Goal: Transaction & Acquisition: Purchase product/service

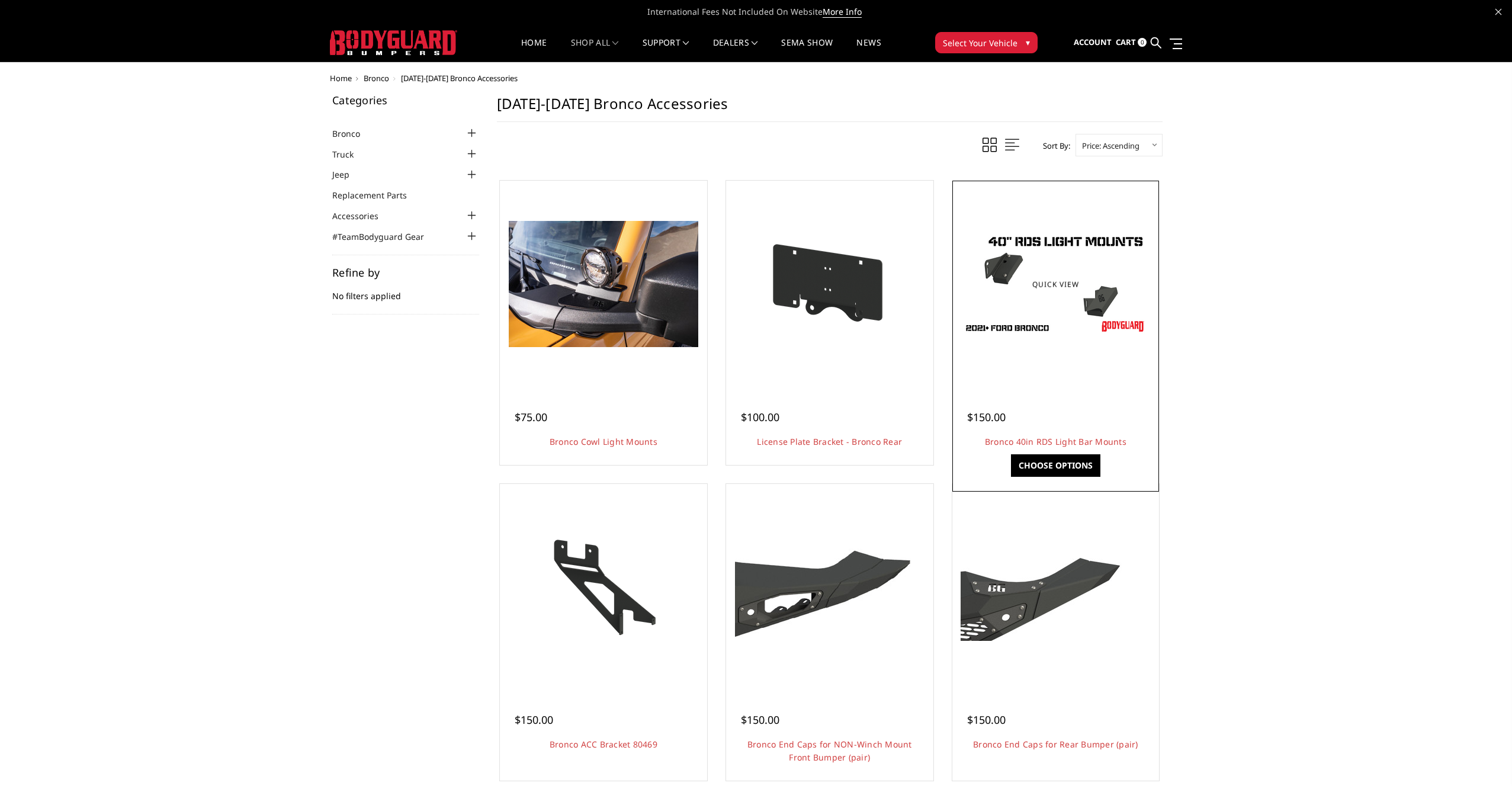
click at [1074, 362] on div at bounding box center [1056, 284] width 201 height 201
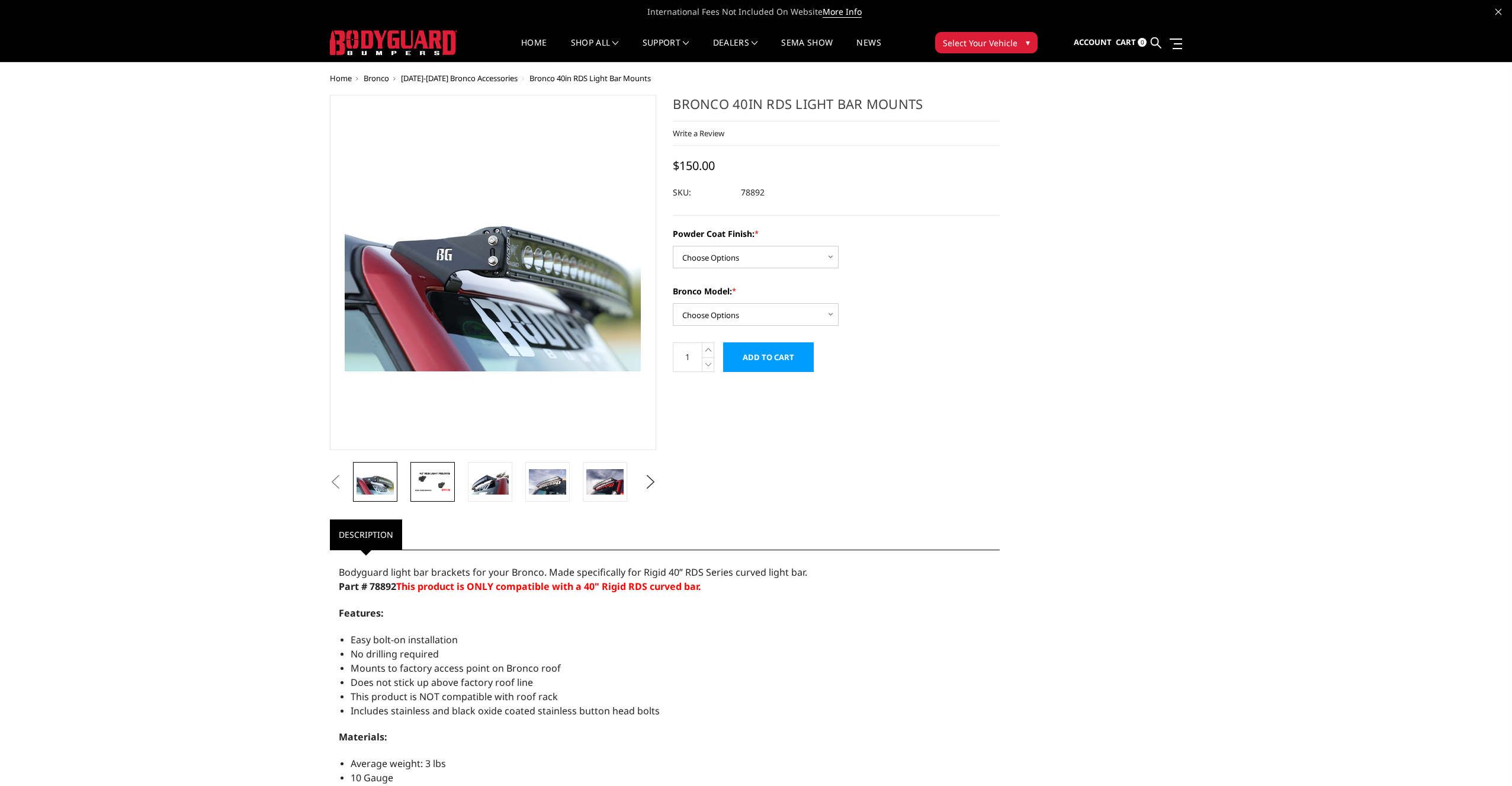
click at [430, 476] on img at bounding box center [433, 482] width 38 height 21
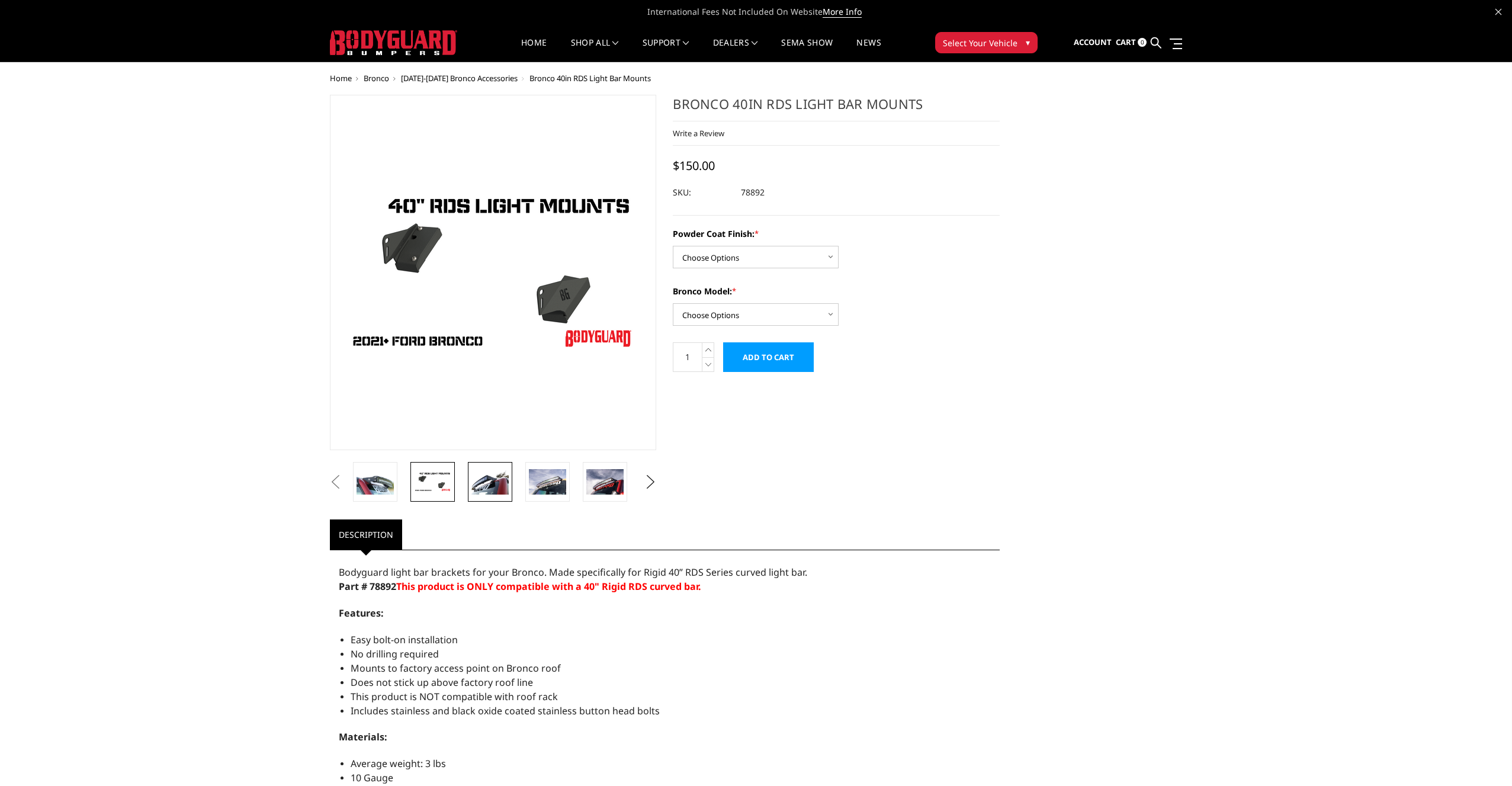
click at [481, 475] on img at bounding box center [491, 481] width 38 height 25
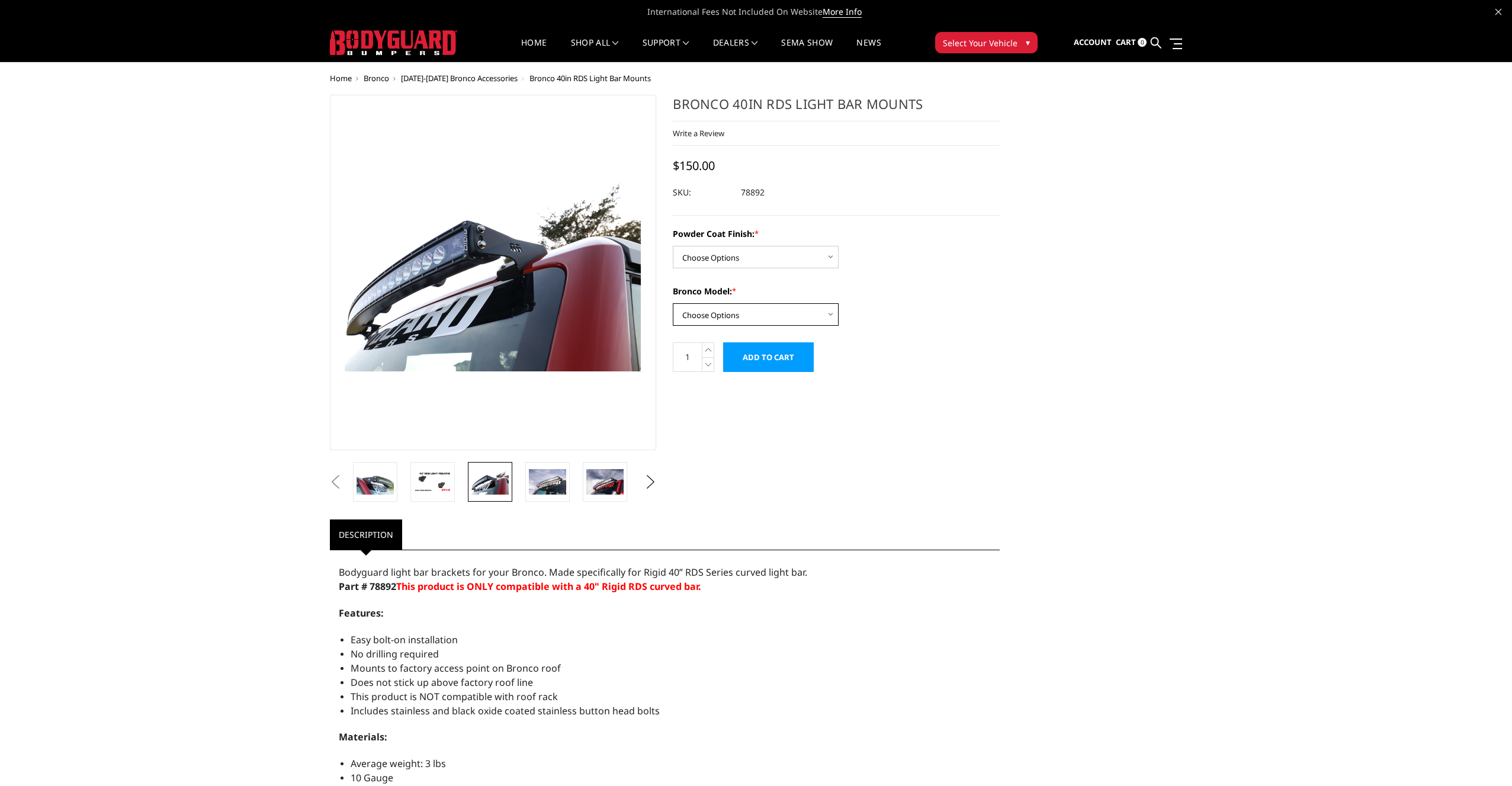
select select "4066"
select select "4071"
click at [502, 487] on img at bounding box center [501, 482] width 30 height 20
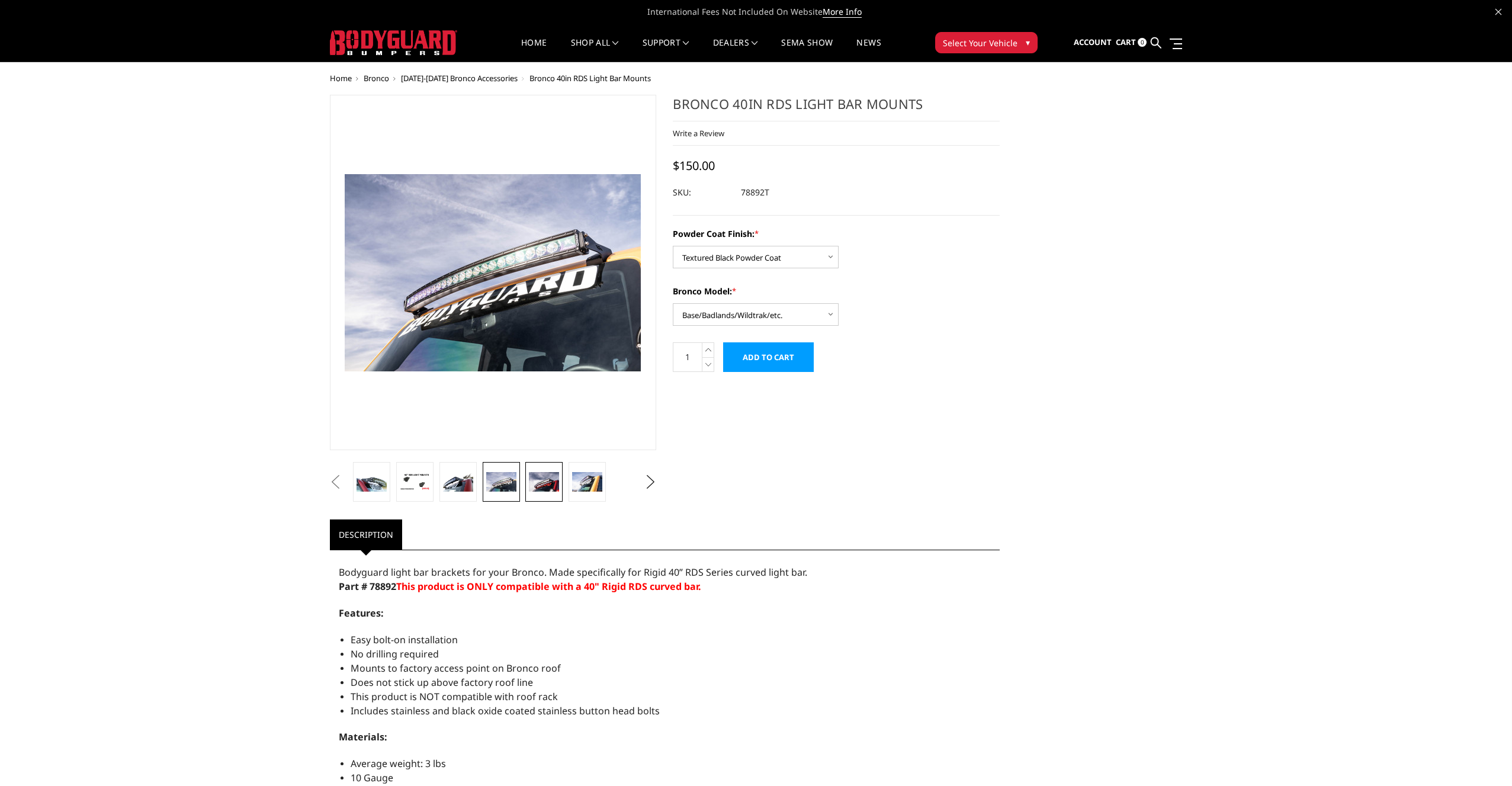
click at [546, 486] on img at bounding box center [543, 482] width 30 height 20
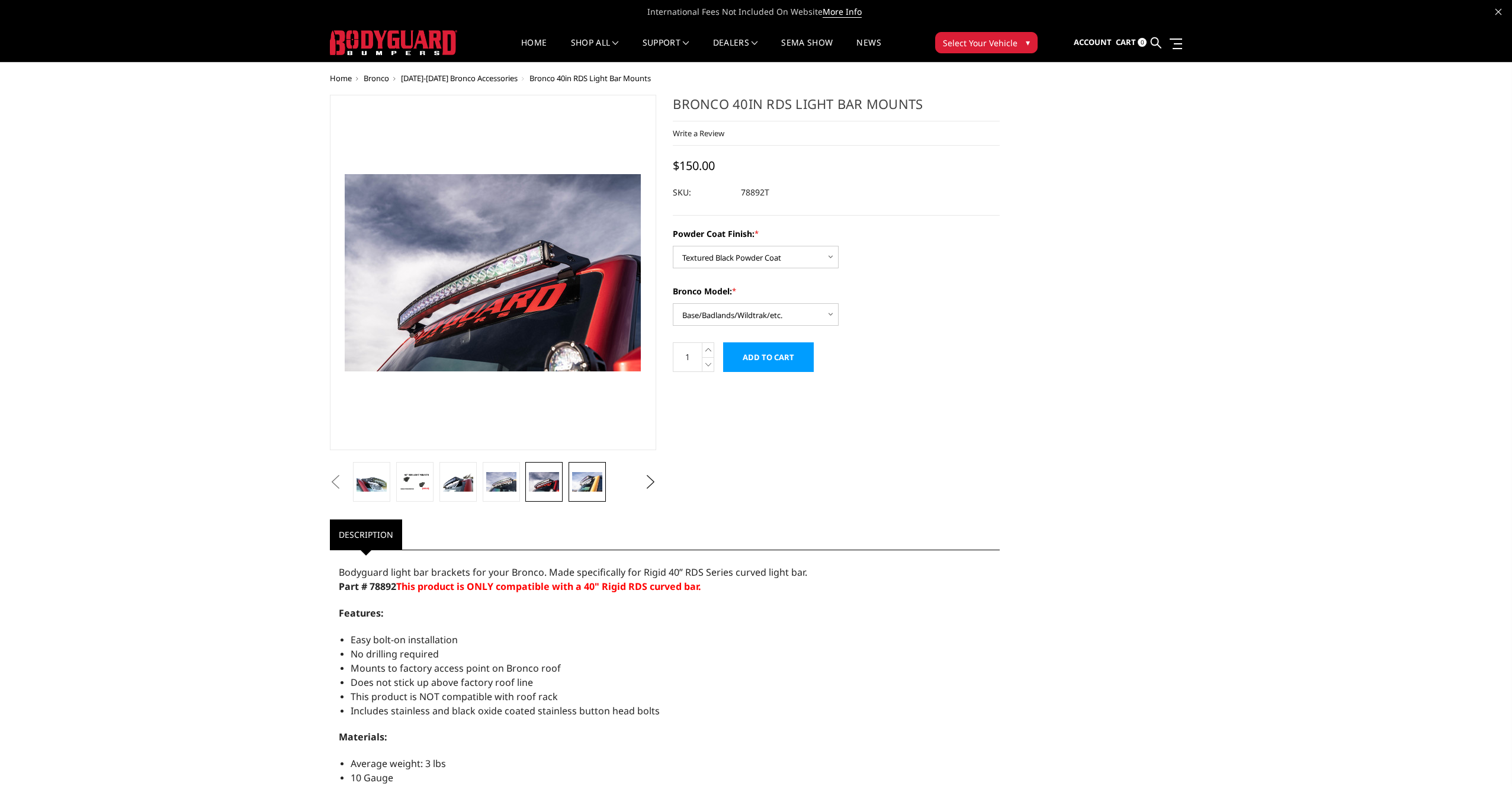
click at [577, 484] on img at bounding box center [587, 482] width 30 height 20
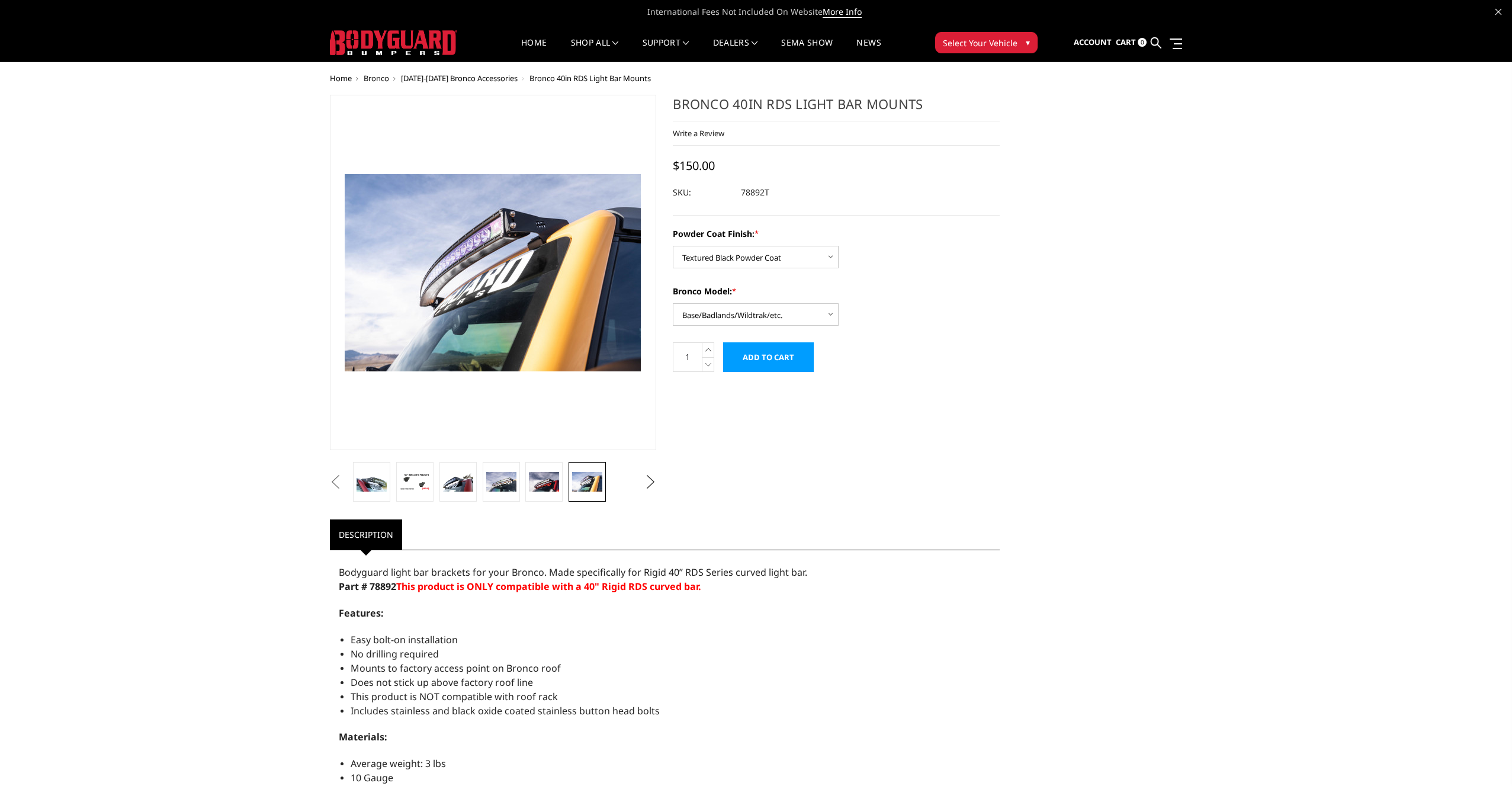
click at [654, 481] on button "Next" at bounding box center [651, 482] width 18 height 18
